Goal: Find contact information

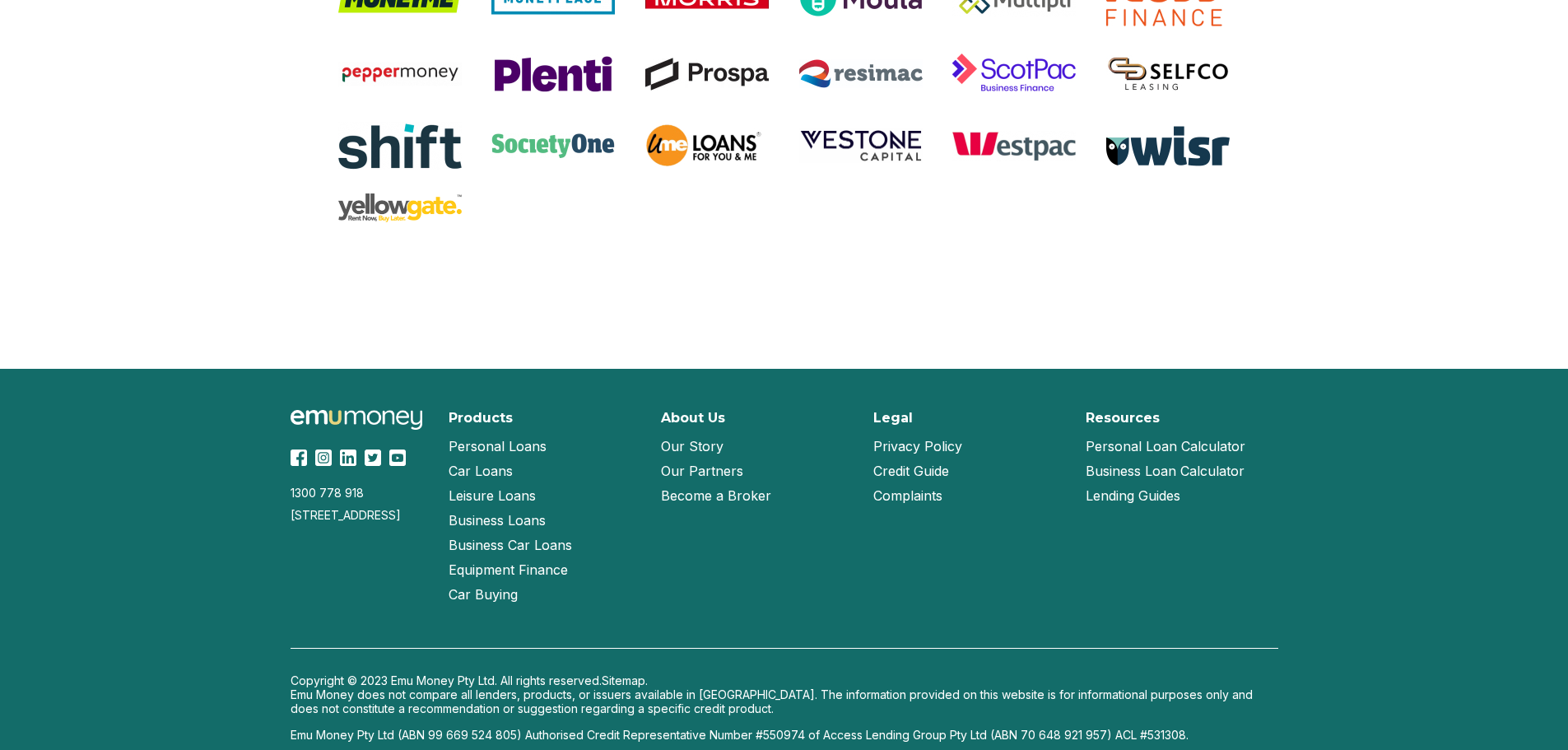
scroll to position [3478, 0]
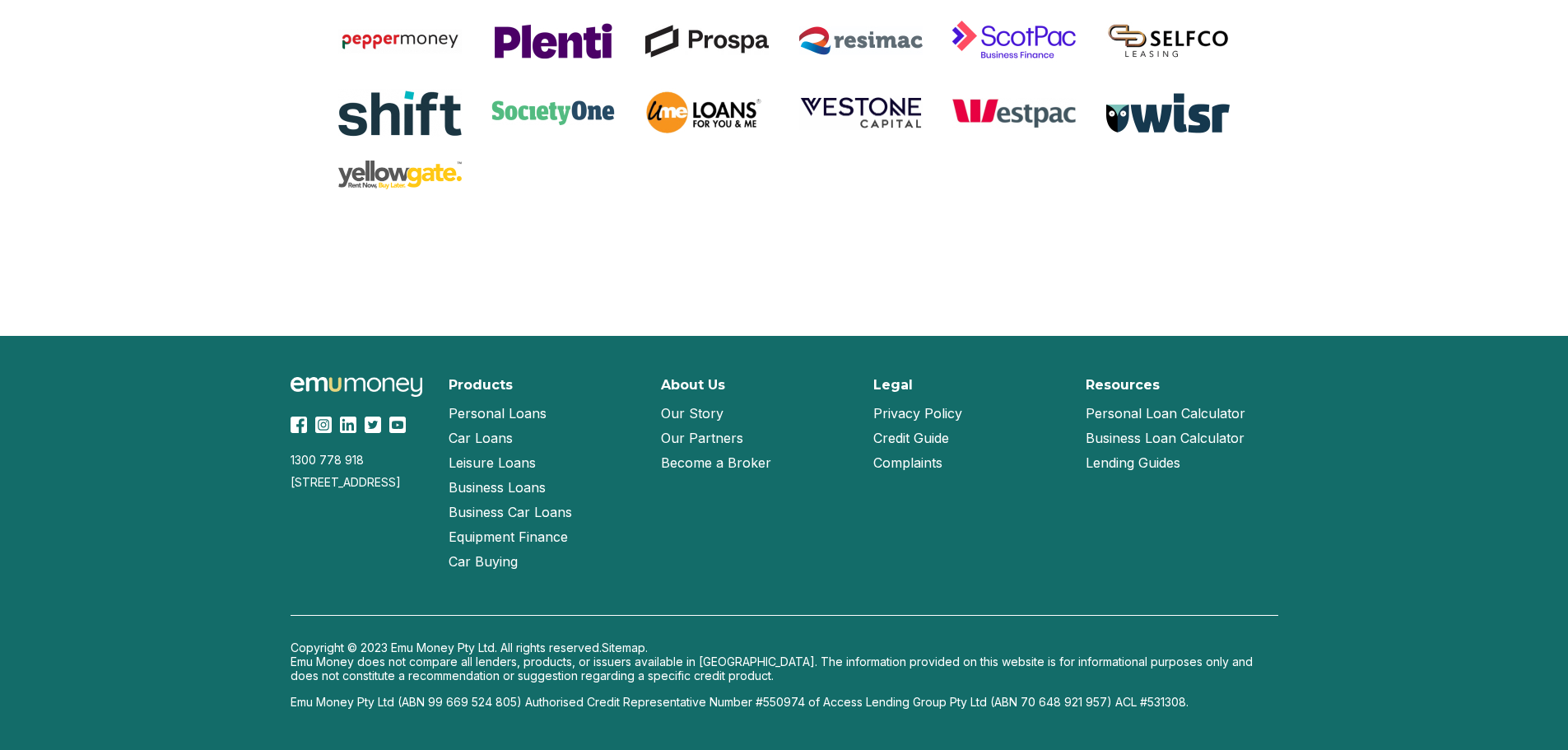
click at [705, 409] on link "Our Story" at bounding box center [693, 413] width 63 height 25
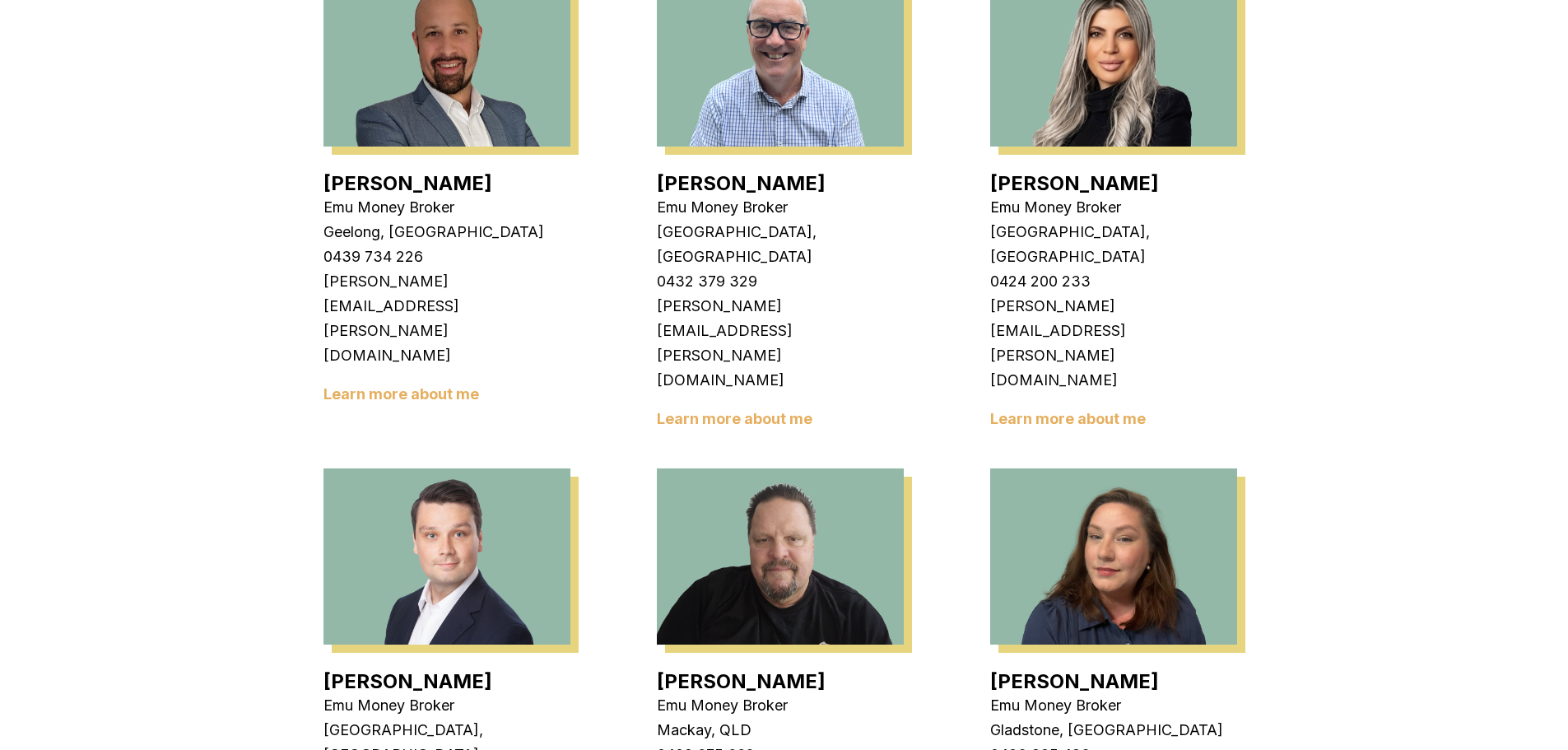
scroll to position [1153, 0]
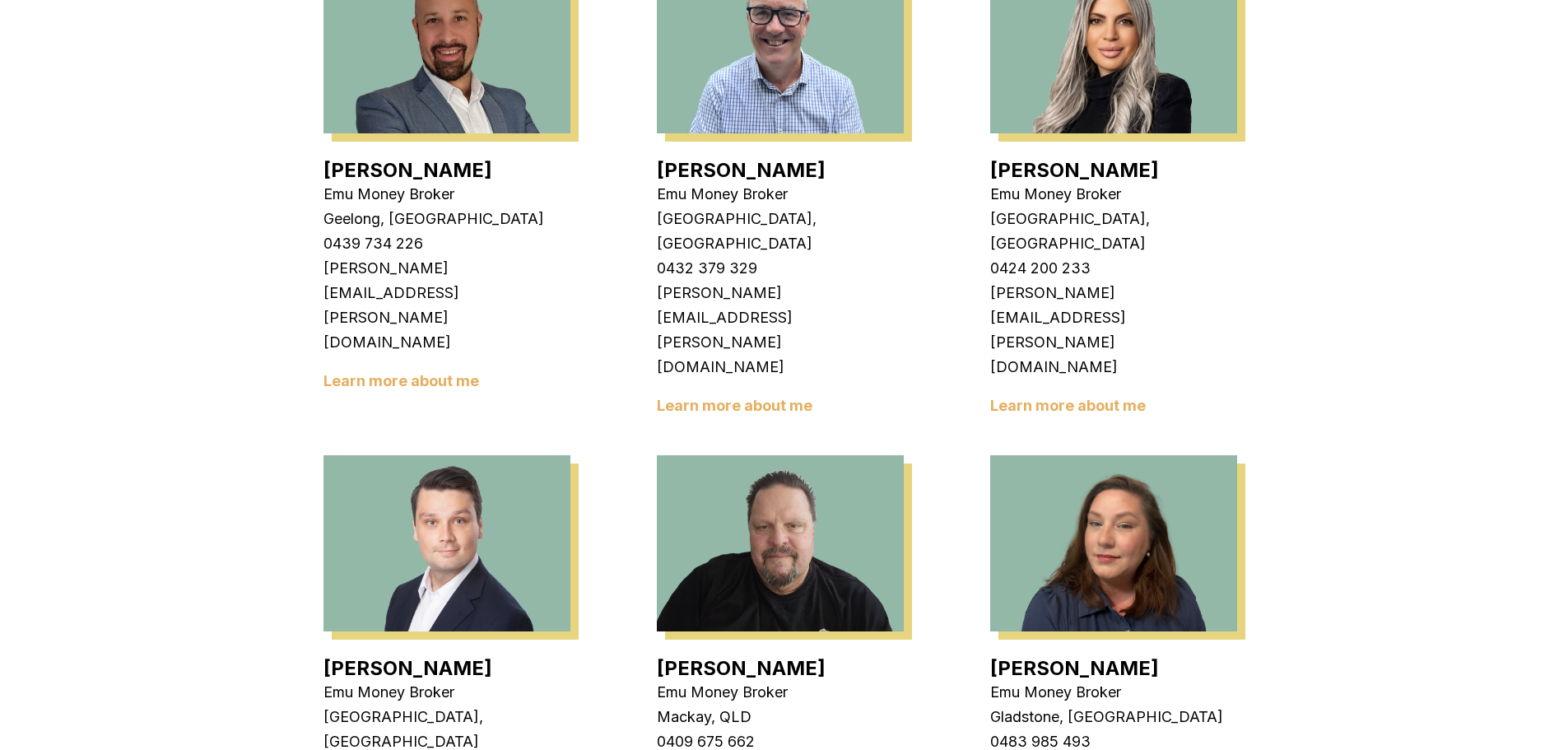
drag, startPoint x: 245, startPoint y: 365, endPoint x: 217, endPoint y: 365, distance: 28.0
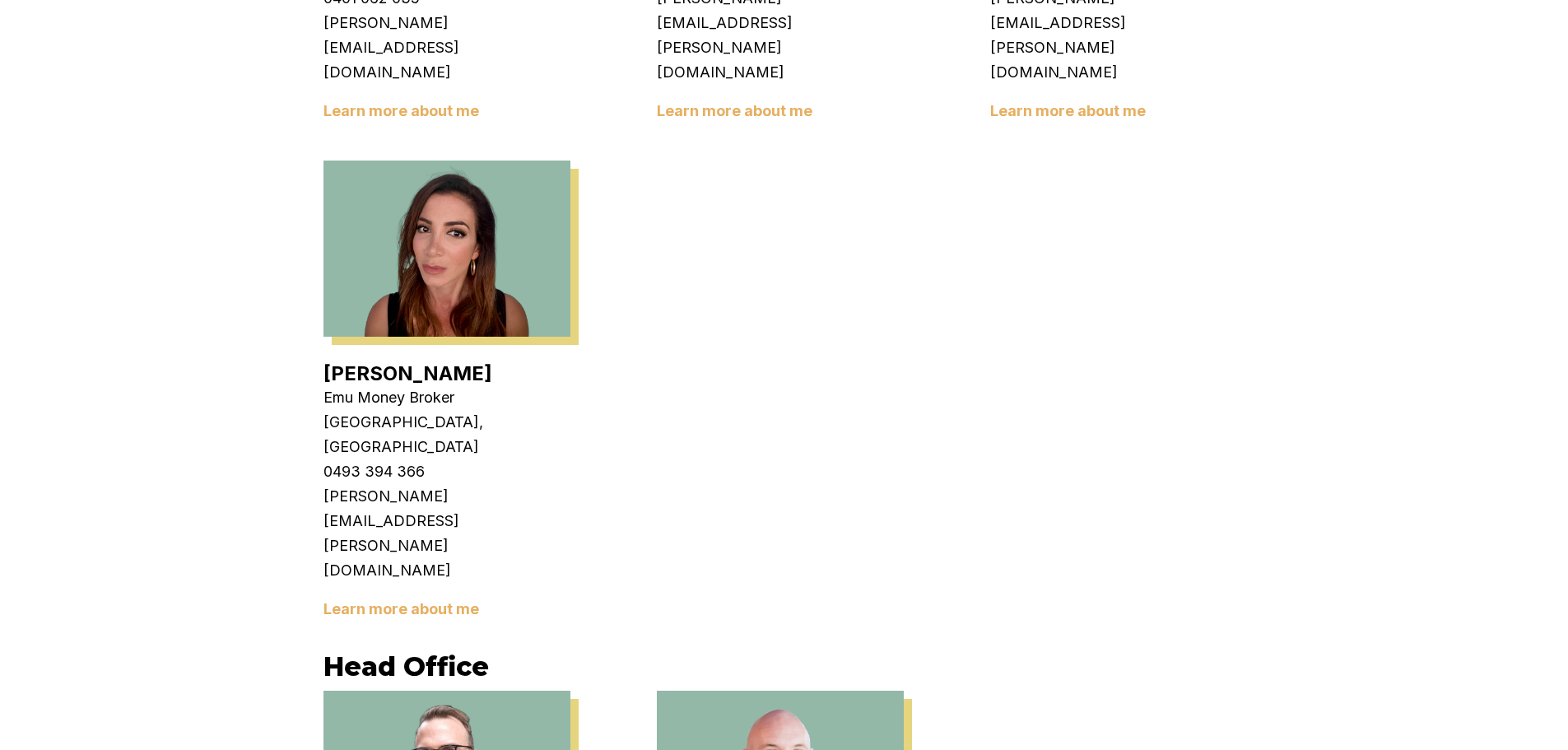
scroll to position [2964, 0]
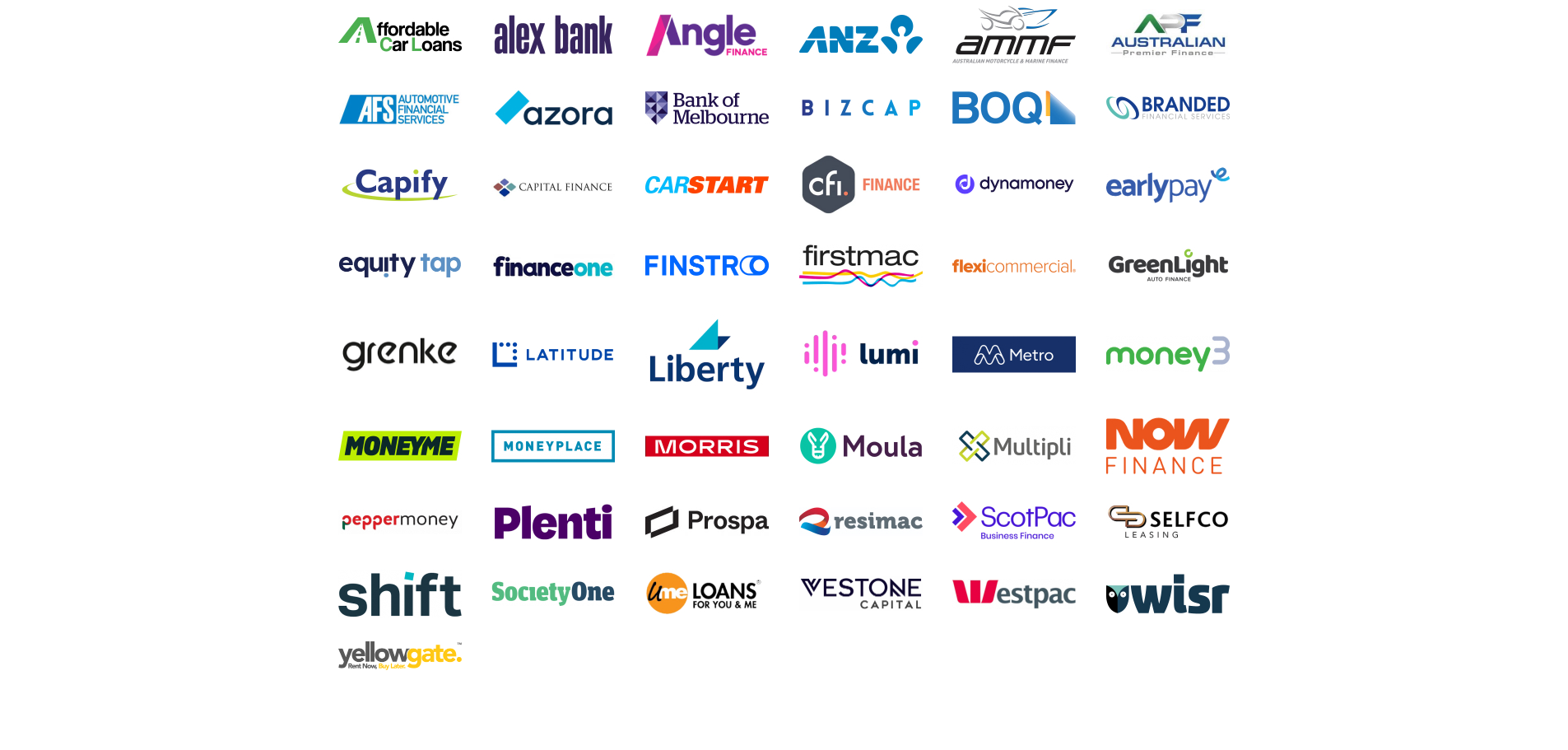
scroll to position [1482, 0]
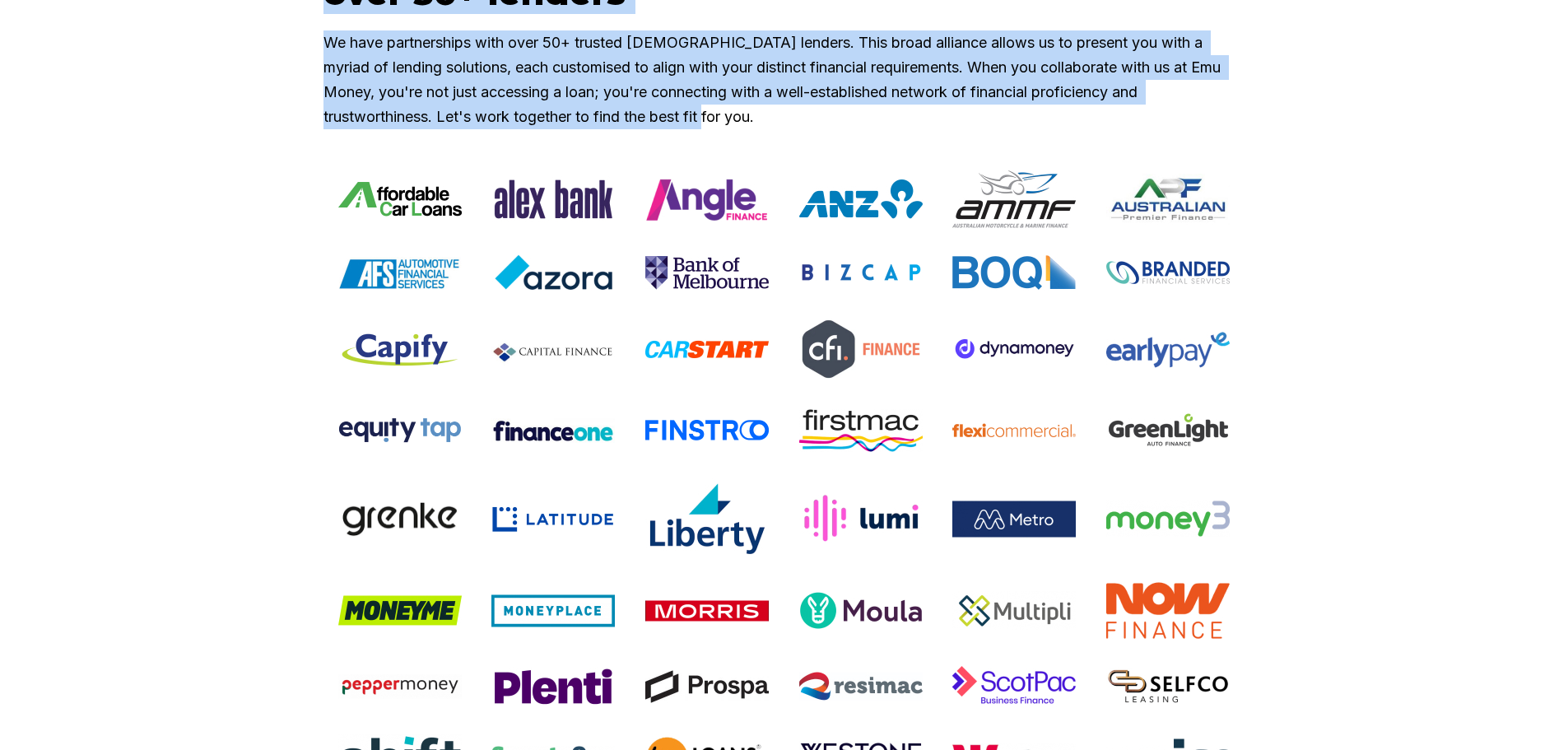
drag, startPoint x: 332, startPoint y: 31, endPoint x: 668, endPoint y: 155, distance: 358.2
click at [668, 155] on div "Our team will help you compare products from over 50+ lenders We have partnersh…" at bounding box center [784, 393] width 988 height 930
click at [221, 160] on div "Our team will help you compare products from over 50+ lenders We have partnersh…" at bounding box center [784, 455] width 1568 height 1053
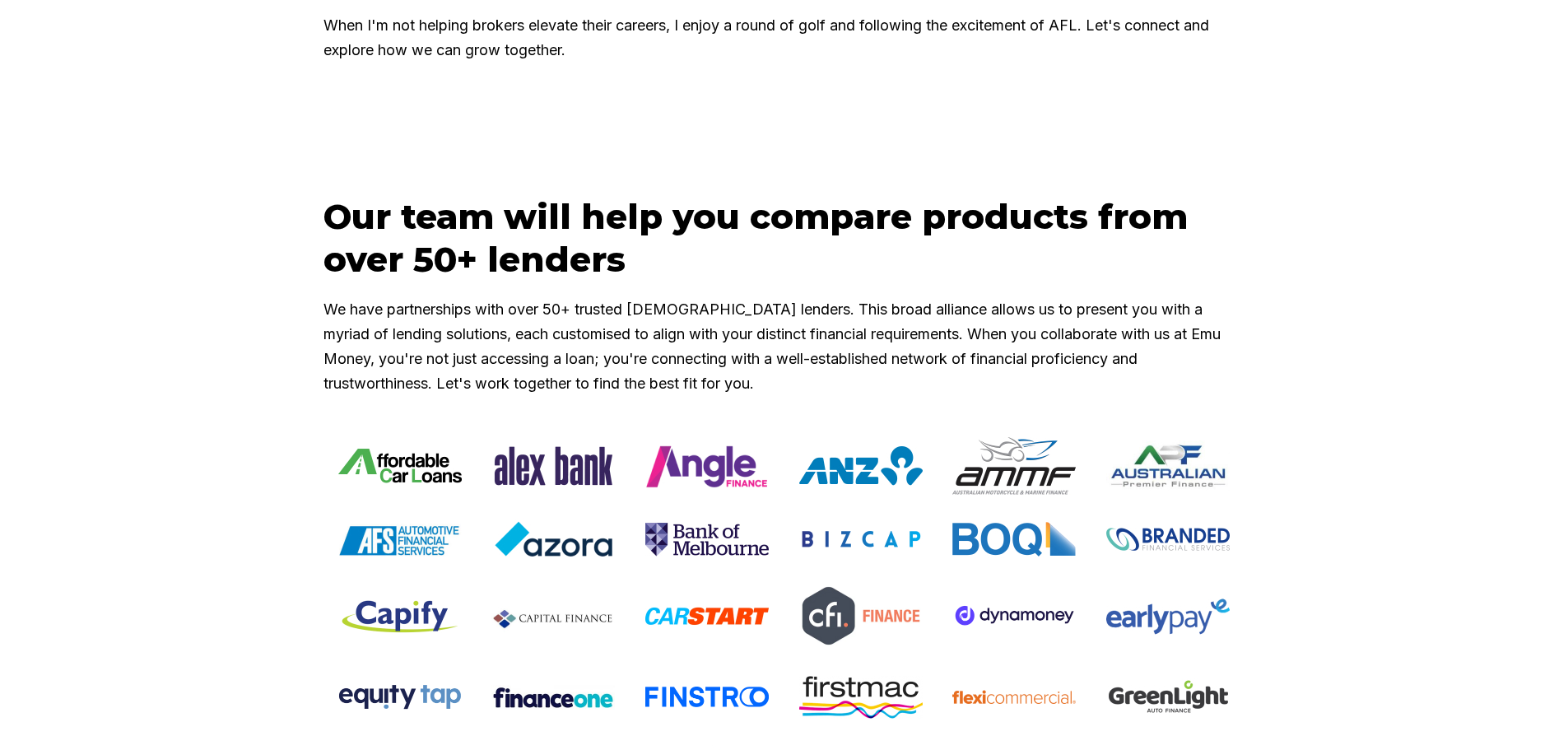
scroll to position [1318, 0]
